Goal: Information Seeking & Learning: Learn about a topic

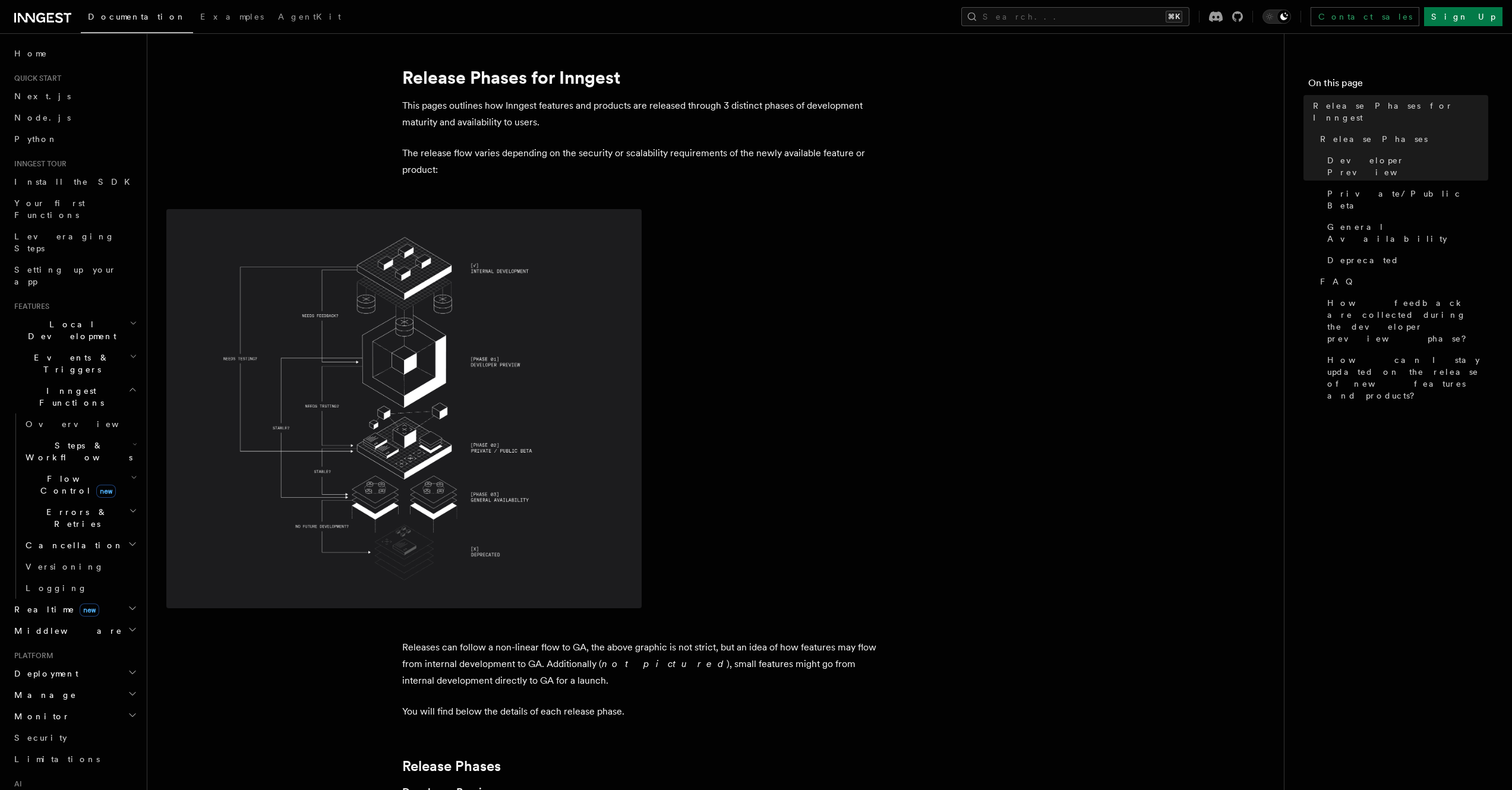
scroll to position [485, 0]
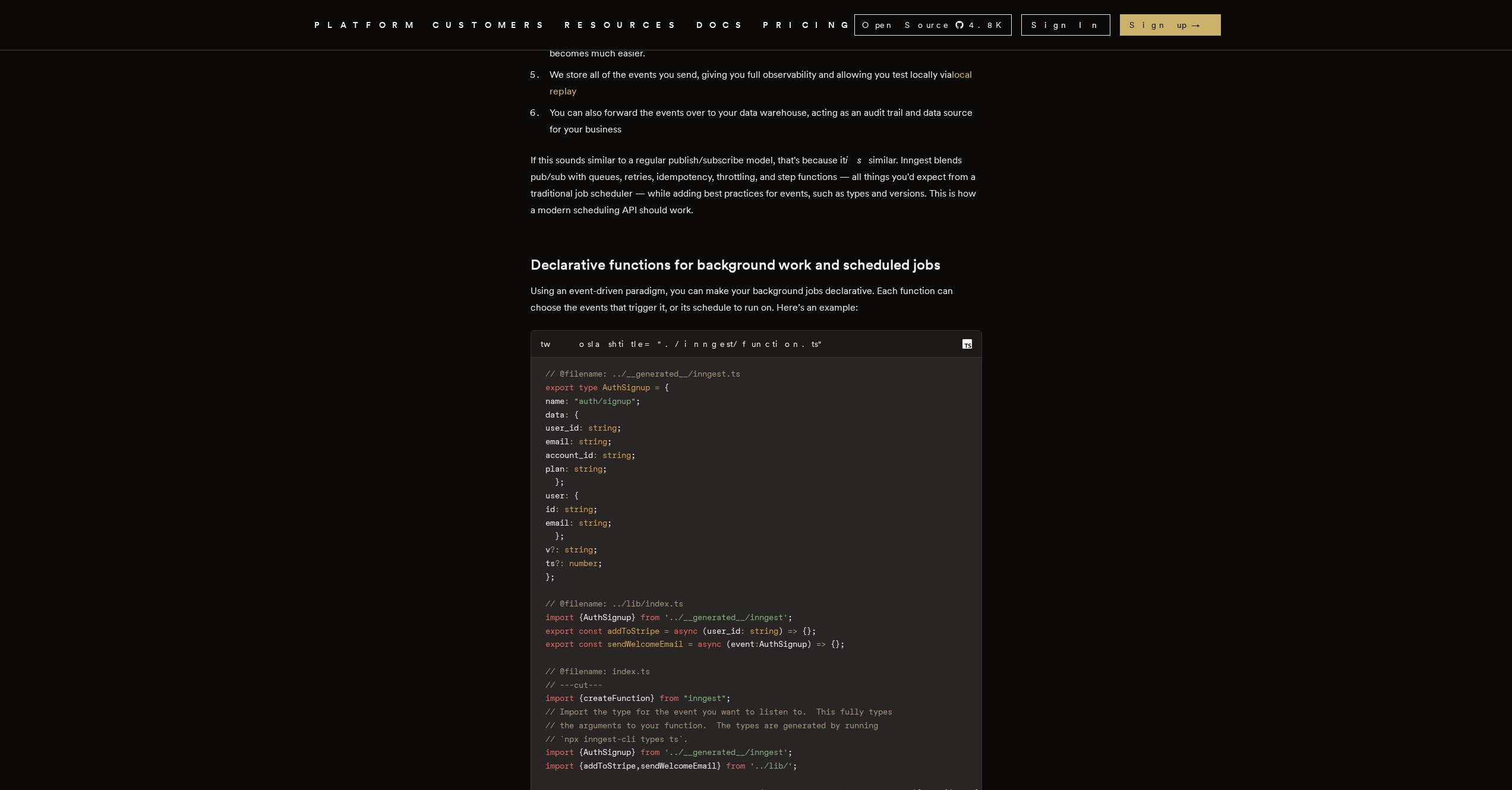
scroll to position [1435, 0]
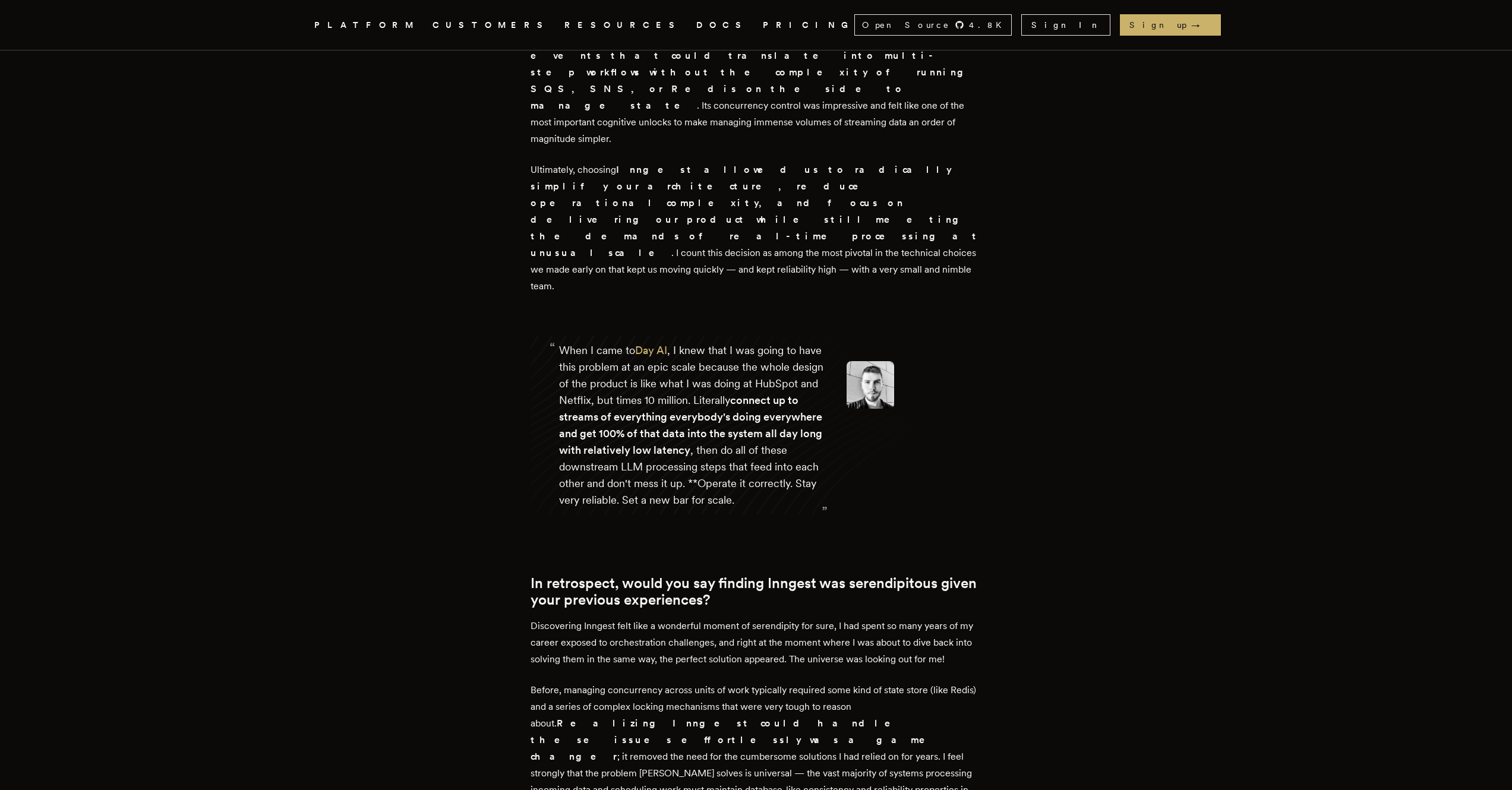
scroll to position [4297, 0]
